Goal: Check status: Check status

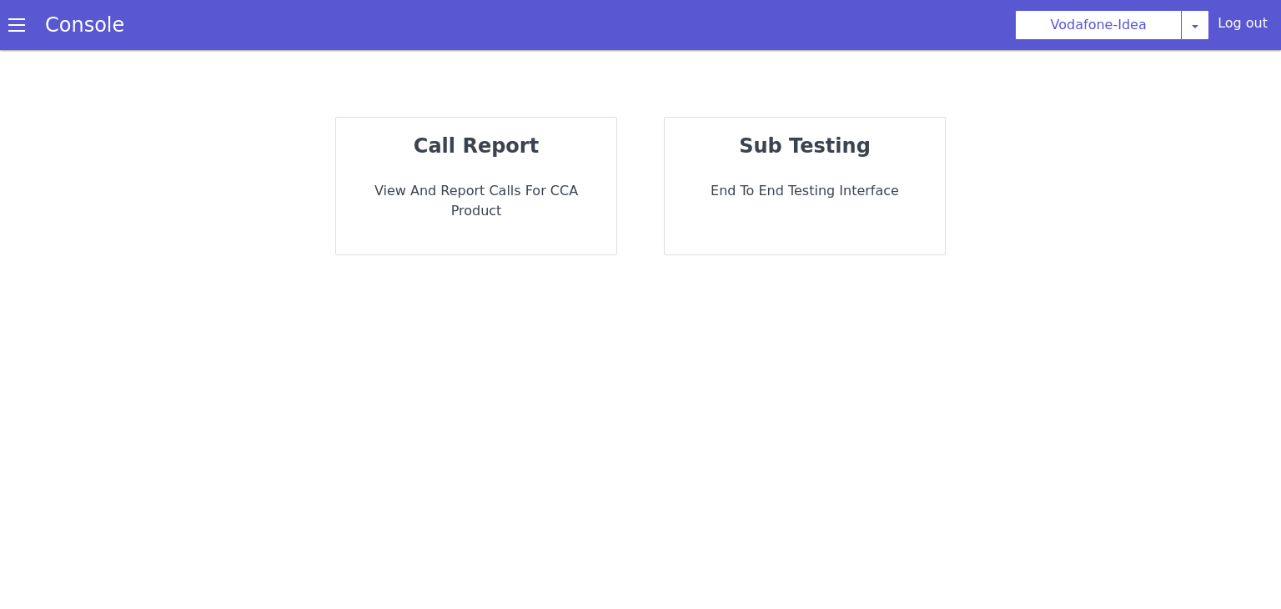
click at [483, 153] on strong "call report" at bounding box center [476, 145] width 125 height 23
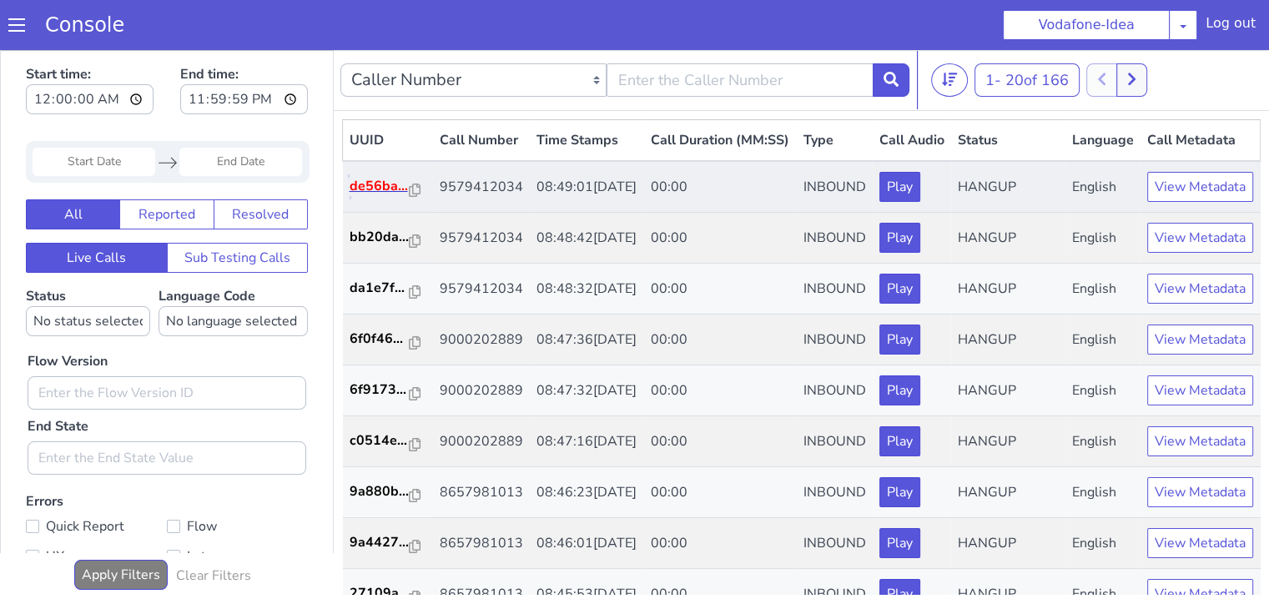
click at [385, 196] on p "de56ba..." at bounding box center [379, 186] width 60 height 20
